Goal: Find specific page/section: Find specific page/section

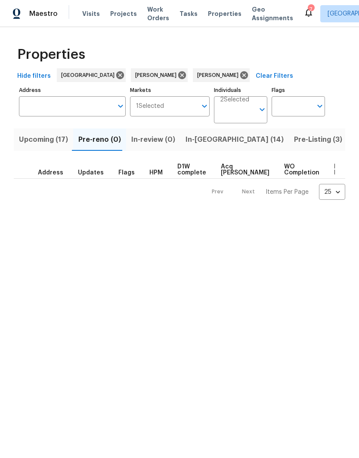
click at [197, 144] on span "In-[GEOGRAPHIC_DATA] (14)" at bounding box center [234, 140] width 98 height 12
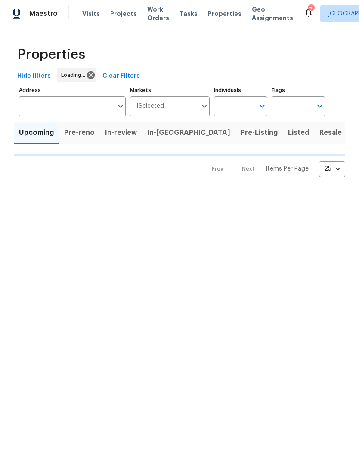
click at [247, 105] on input "Individuals" at bounding box center [234, 106] width 40 height 20
type input "[PERSON_NAME]"
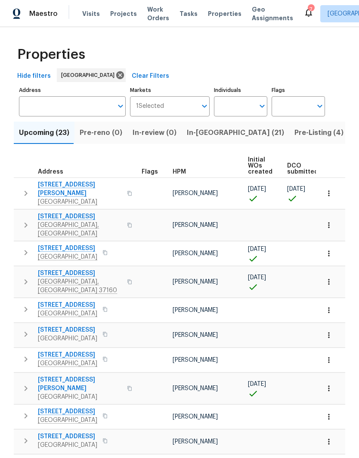
click at [199, 139] on span "In-[GEOGRAPHIC_DATA] (21)" at bounding box center [235, 133] width 97 height 12
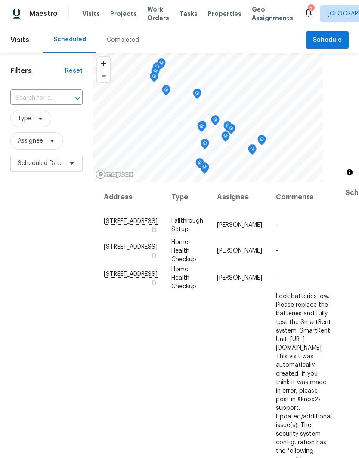
click at [218, 18] on span "Properties" at bounding box center [225, 13] width 34 height 9
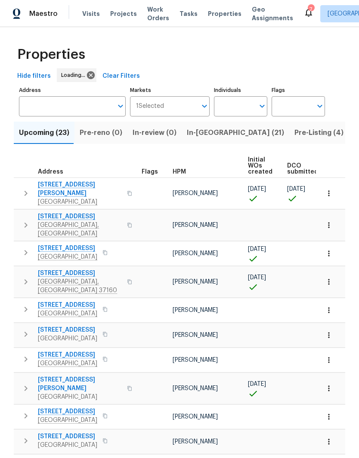
click at [246, 104] on input "Individuals" at bounding box center [234, 106] width 40 height 20
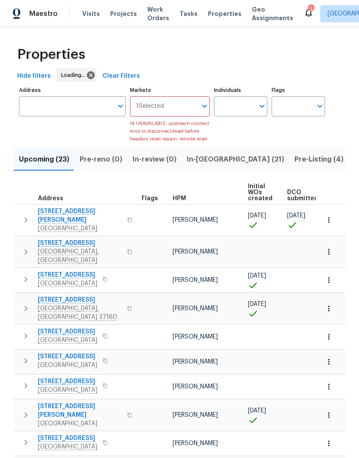
click at [203, 375] on td "[PERSON_NAME]" at bounding box center [206, 387] width 75 height 25
click at [242, 106] on input "Individuals" at bounding box center [234, 106] width 40 height 20
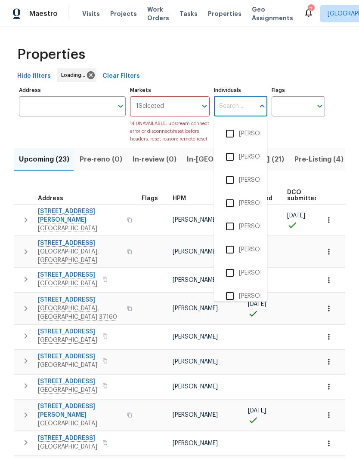
click at [152, 257] on td at bounding box center [153, 251] width 31 height 31
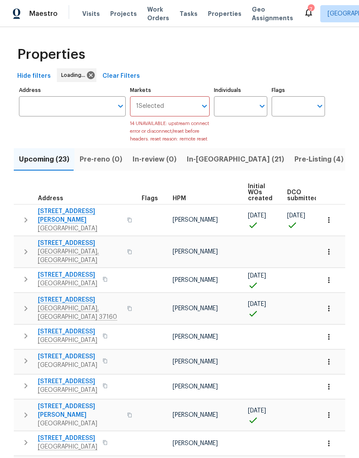
click at [199, 166] on span "In-[GEOGRAPHIC_DATA] (21)" at bounding box center [235, 159] width 97 height 12
